Goal: Task Accomplishment & Management: Complete application form

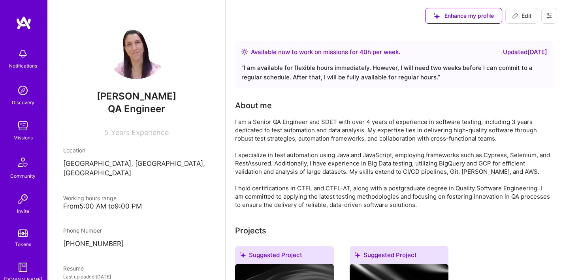
scroll to position [351, 0]
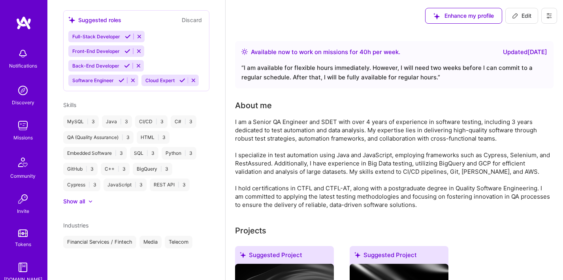
click at [19, 93] on img at bounding box center [23, 91] width 16 height 16
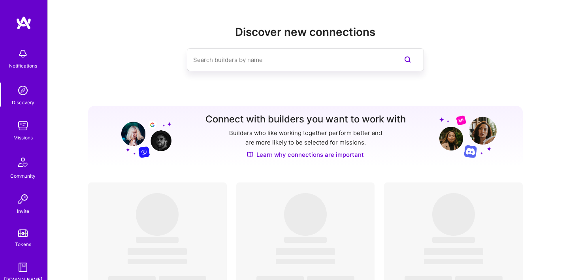
click at [21, 124] on img at bounding box center [23, 126] width 16 height 16
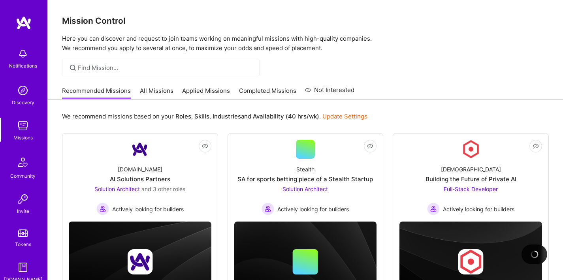
drag, startPoint x: 74, startPoint y: 69, endPoint x: 80, endPoint y: 67, distance: 6.5
click at [74, 69] on icon at bounding box center [72, 67] width 9 height 9
click at [142, 89] on link "All Missions" at bounding box center [157, 93] width 34 height 13
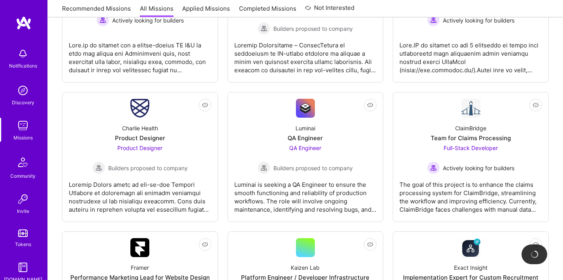
scroll to position [519, 0]
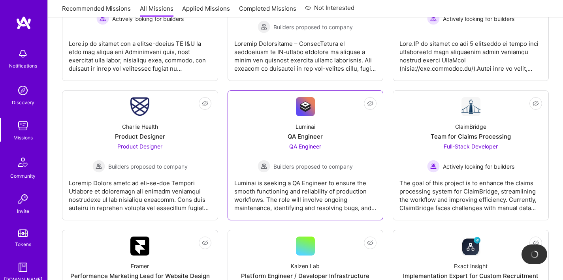
click at [304, 186] on div "Luminai is seeking a QA Engineer to ensure the smooth functioning and reliabili…" at bounding box center [305, 193] width 143 height 40
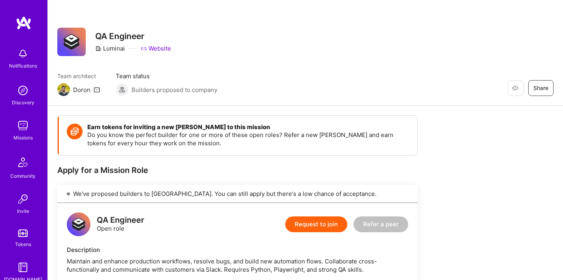
click at [328, 224] on button "Request to join" at bounding box center [316, 225] width 62 height 16
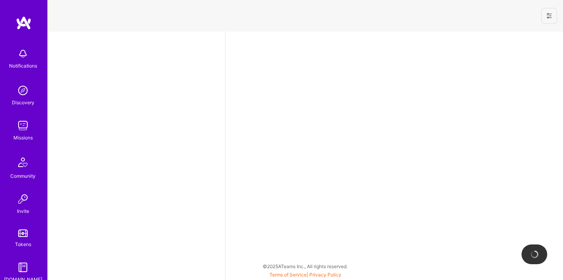
select select "BR"
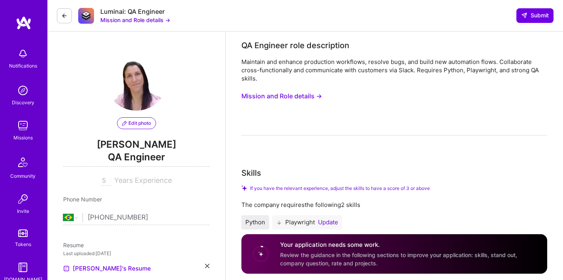
click at [19, 17] on img at bounding box center [24, 23] width 16 height 14
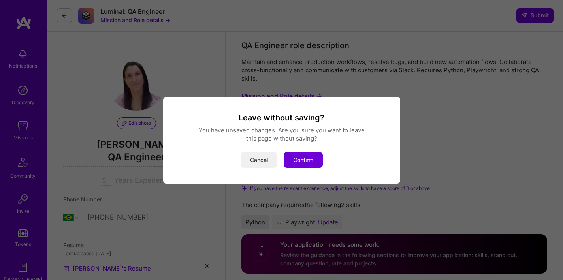
click at [272, 161] on button "Cancel" at bounding box center [259, 160] width 37 height 16
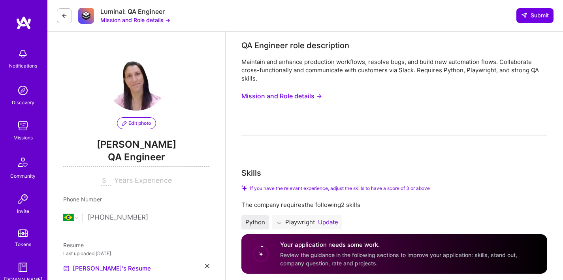
click at [114, 13] on div "Luminai: QA Engineer" at bounding box center [135, 12] width 70 height 8
